Goal: Information Seeking & Learning: Learn about a topic

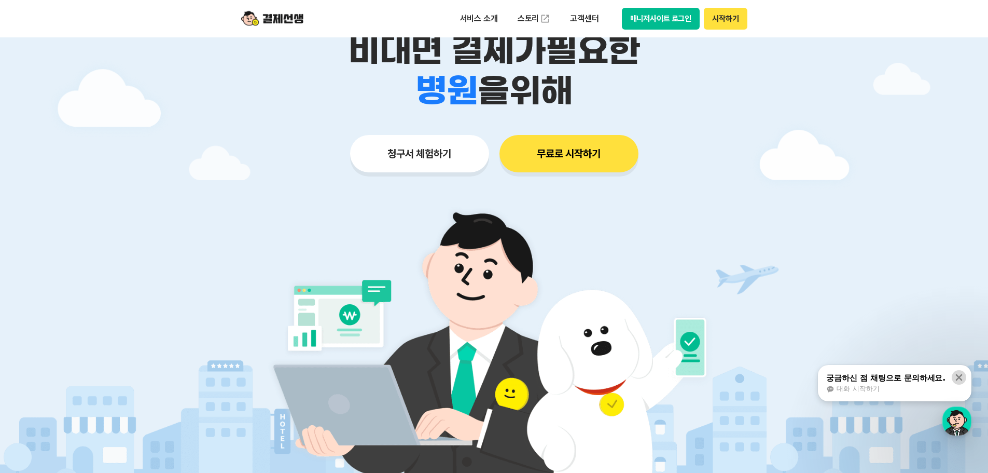
scroll to position [156, 0]
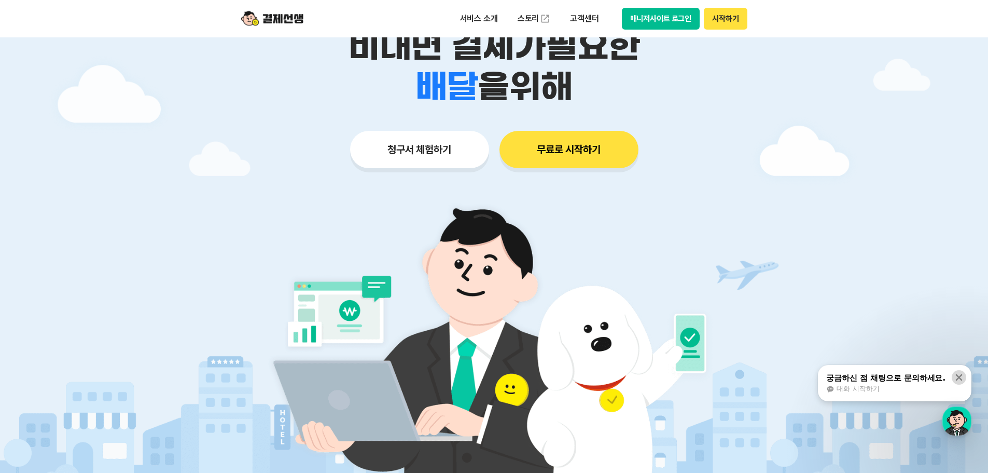
click at [962, 377] on icon at bounding box center [959, 377] width 10 height 10
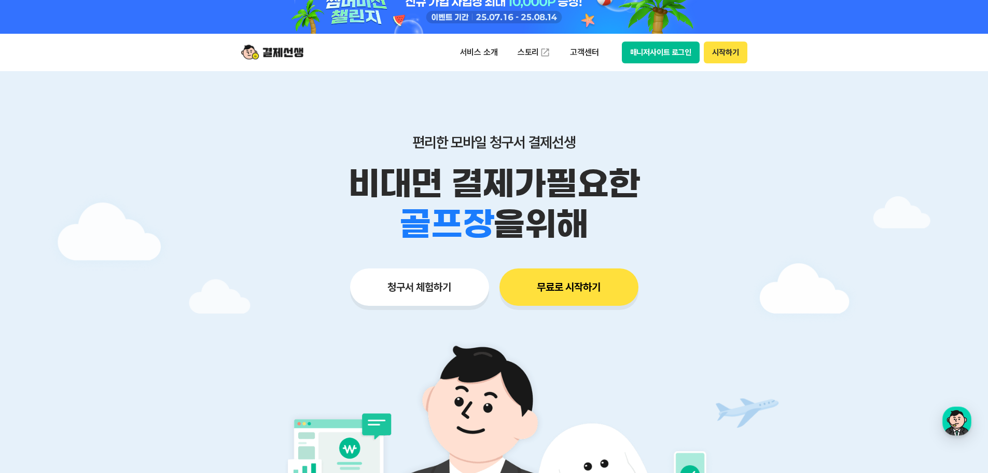
scroll to position [0, 0]
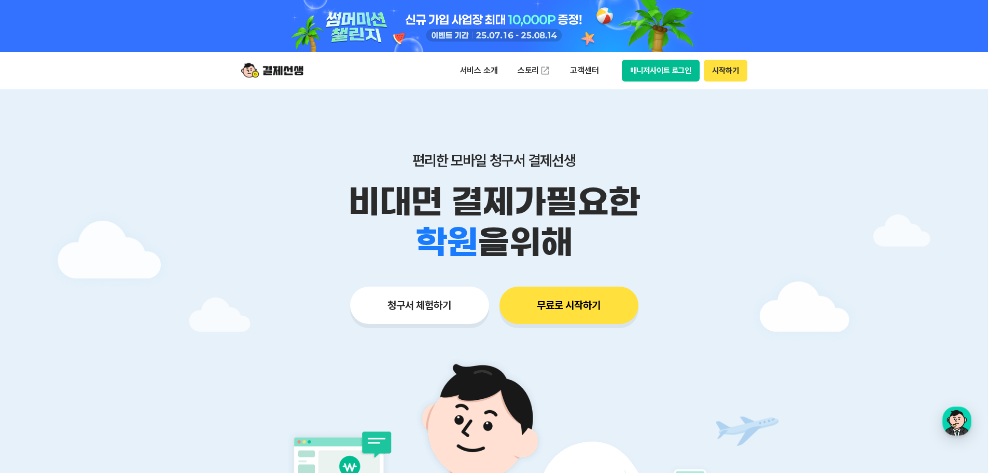
click at [841, 73] on header "서비스 소개 스토리 고객센터 매니저사이트 로그인 시작하기" at bounding box center [494, 70] width 988 height 37
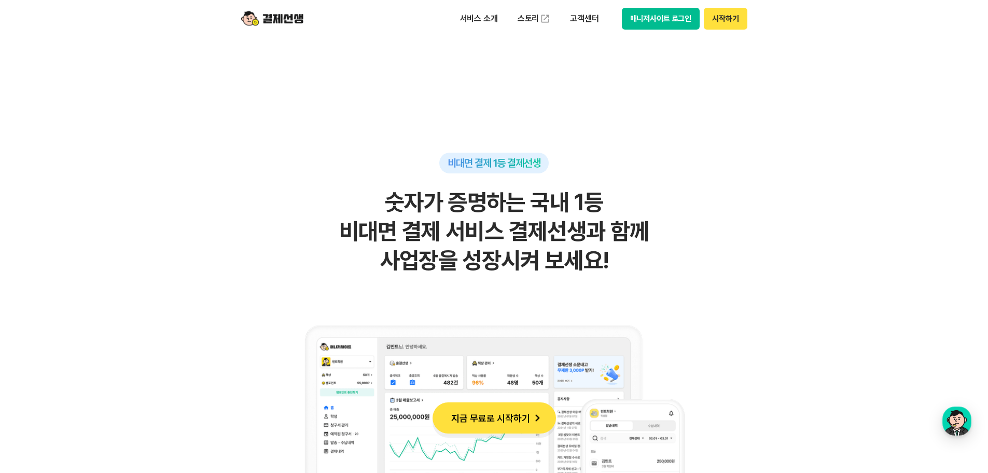
scroll to position [726, 0]
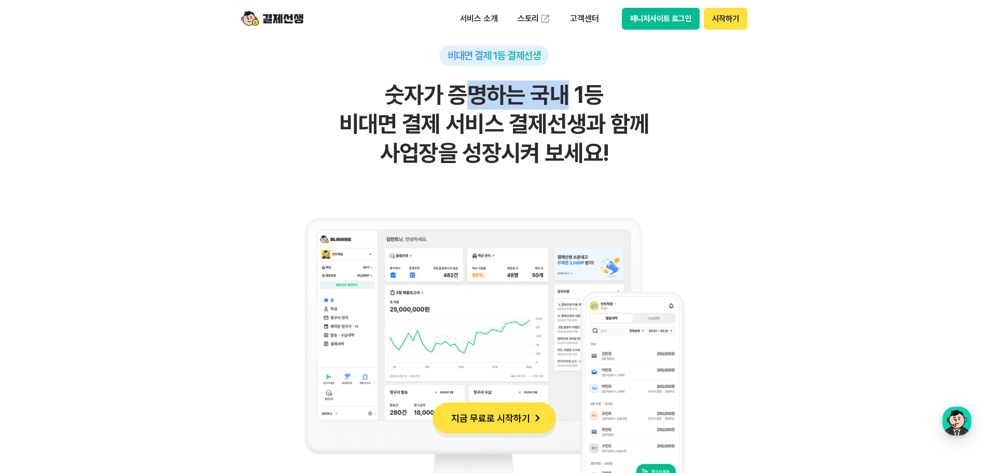
drag, startPoint x: 470, startPoint y: 92, endPoint x: 664, endPoint y: 106, distance: 194.5
click at [624, 101] on h2 "숫자가 증명하는 국내 1등 비대면 결제 서비스 결제선생과 함께 사업장을 성장시켜 보세요!" at bounding box center [494, 123] width 508 height 87
click at [664, 106] on h2 "숫자가 증명하는 국내 1등 비대면 결제 서비스 결제선생과 함께 사업장을 성장시켜 보세요!" at bounding box center [494, 123] width 508 height 87
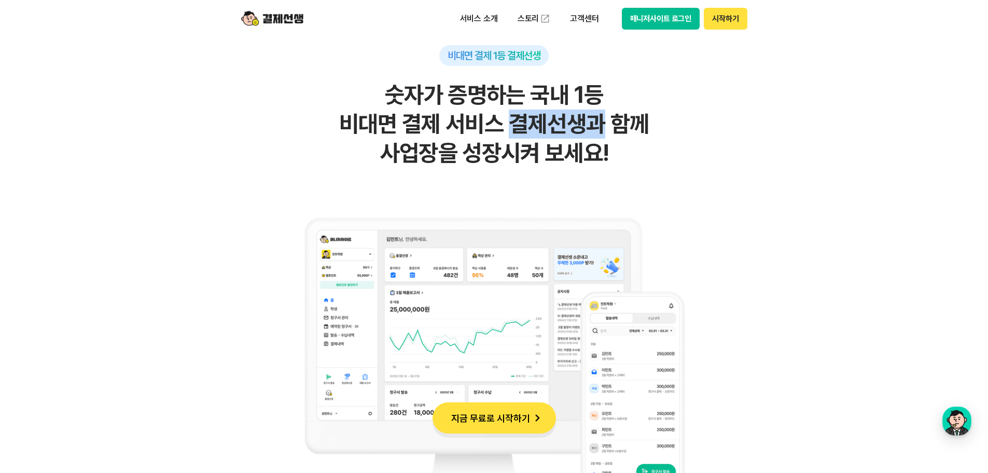
drag, startPoint x: 545, startPoint y: 126, endPoint x: 608, endPoint y: 131, distance: 63.5
click at [601, 129] on h2 "숫자가 증명하는 국내 1등 비대면 결제 서비스 결제선생과 함께 사업장을 성장시켜 보세요!" at bounding box center [494, 123] width 508 height 87
drag, startPoint x: 631, startPoint y: 136, endPoint x: 570, endPoint y: 155, distance: 64.1
click at [630, 137] on h2 "숫자가 증명하는 국내 1등 비대면 결제 서비스 결제선생과 함께 사업장을 성장시켜 보세요!" at bounding box center [494, 123] width 508 height 87
drag, startPoint x: 464, startPoint y: 155, endPoint x: 638, endPoint y: 169, distance: 173.9
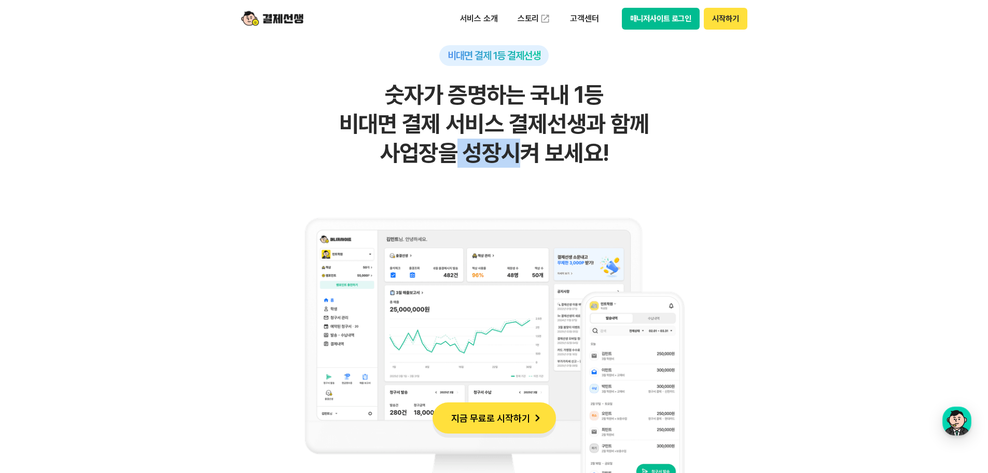
click at [550, 156] on h2 "숫자가 증명하는 국내 1등 비대면 결제 서비스 결제선생과 함께 사업장을 성장시켜 보세요!" at bounding box center [494, 123] width 508 height 87
click at [638, 169] on div "비대면 결제 1등 결제선생 숫자가 증명하는 국내 1등 비대면 결제 서비스 결제선생과 함께 사업장을 성장시켜 보세요!" at bounding box center [494, 289] width 508 height 488
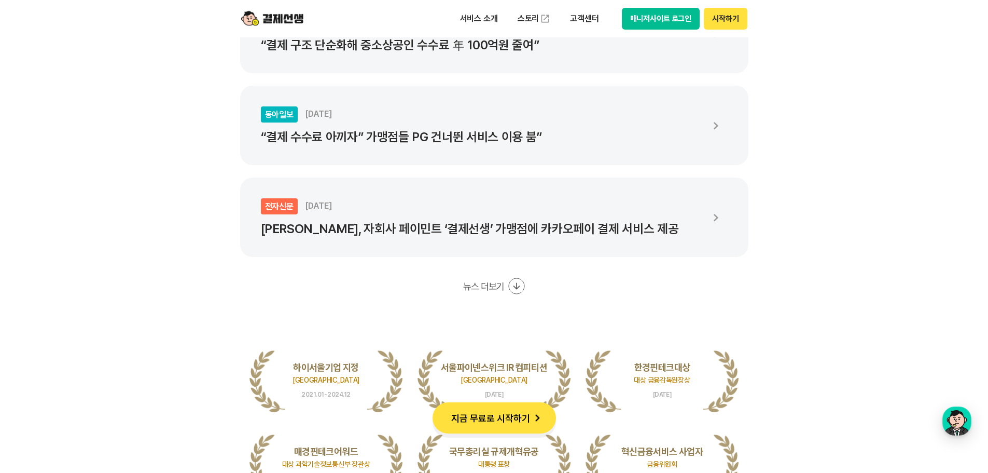
scroll to position [1867, 0]
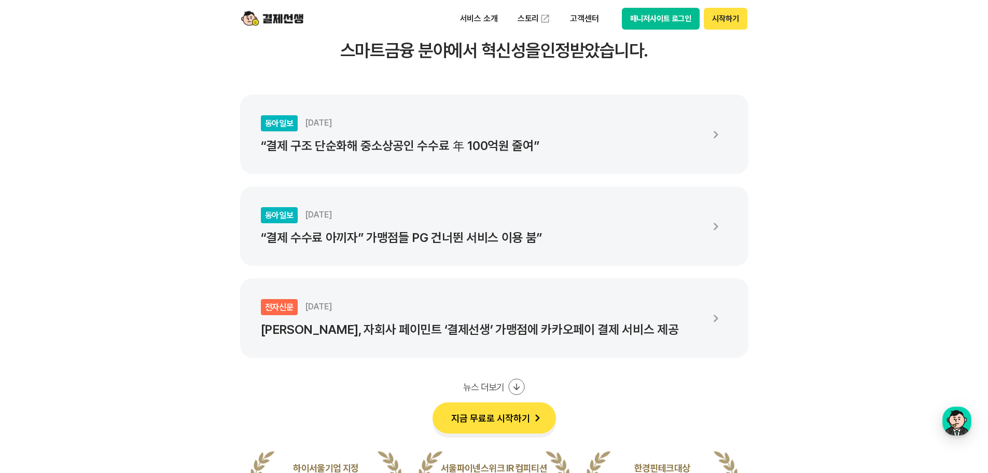
click at [659, 215] on div "동아일보 [DATE] “결제 수수료 아끼자” 가맹점들 PG 건너뛴 서비스 이용 붐”" at bounding box center [481, 226] width 441 height 38
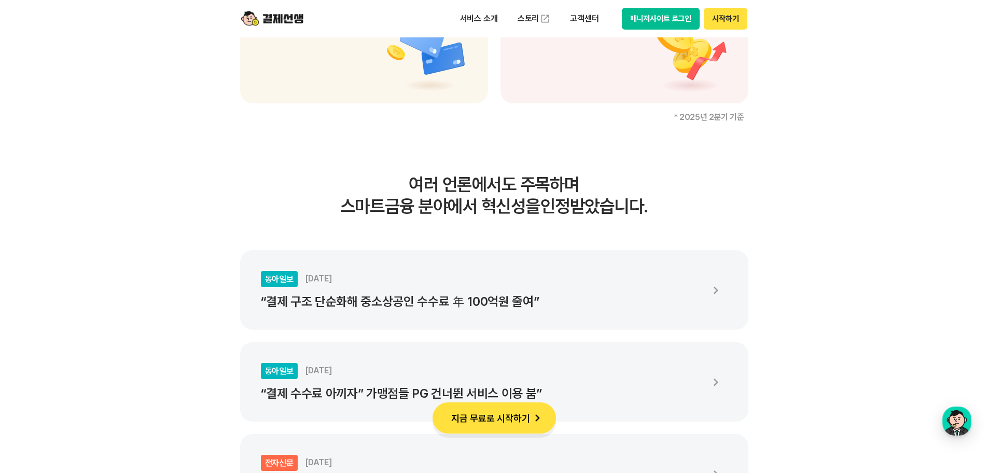
scroll to position [1971, 0]
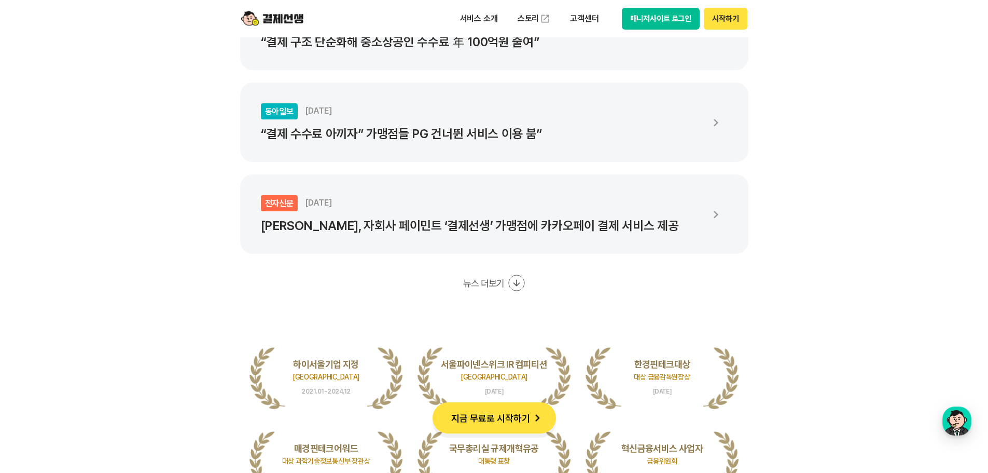
click at [509, 281] on icon at bounding box center [516, 282] width 17 height 17
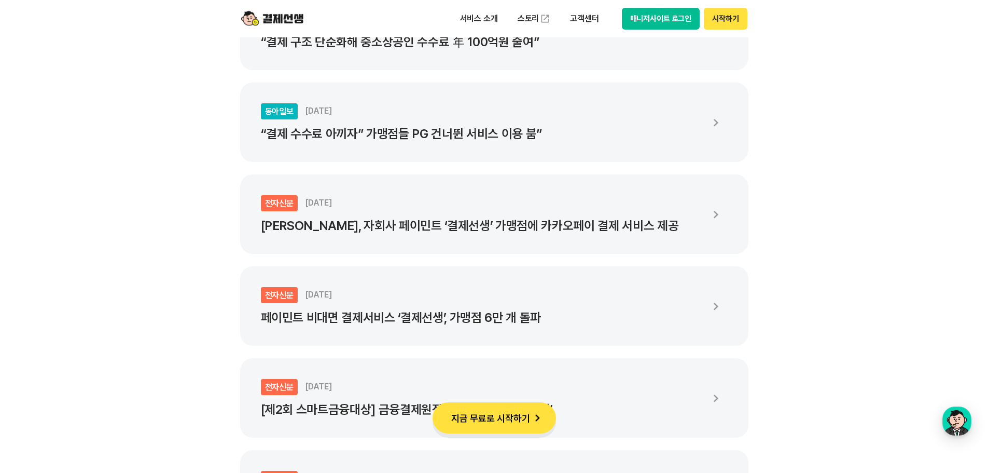
click at [612, 131] on p "“결제 수수료 아끼자” 가맹점들 PG 건너뛴 서비스 이용 붐”" at bounding box center [481, 134] width 441 height 15
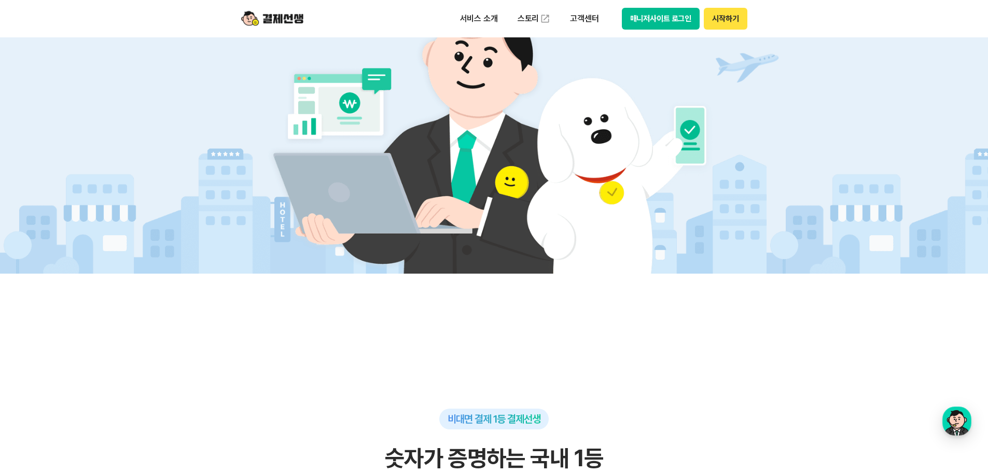
scroll to position [0, 0]
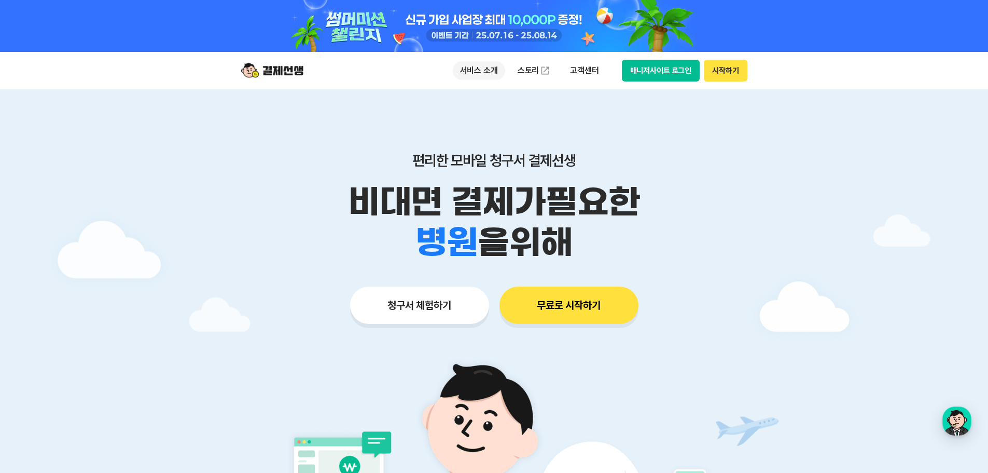
click at [474, 71] on p "서비스 소개" at bounding box center [479, 70] width 52 height 19
